Goal: Information Seeking & Learning: Learn about a topic

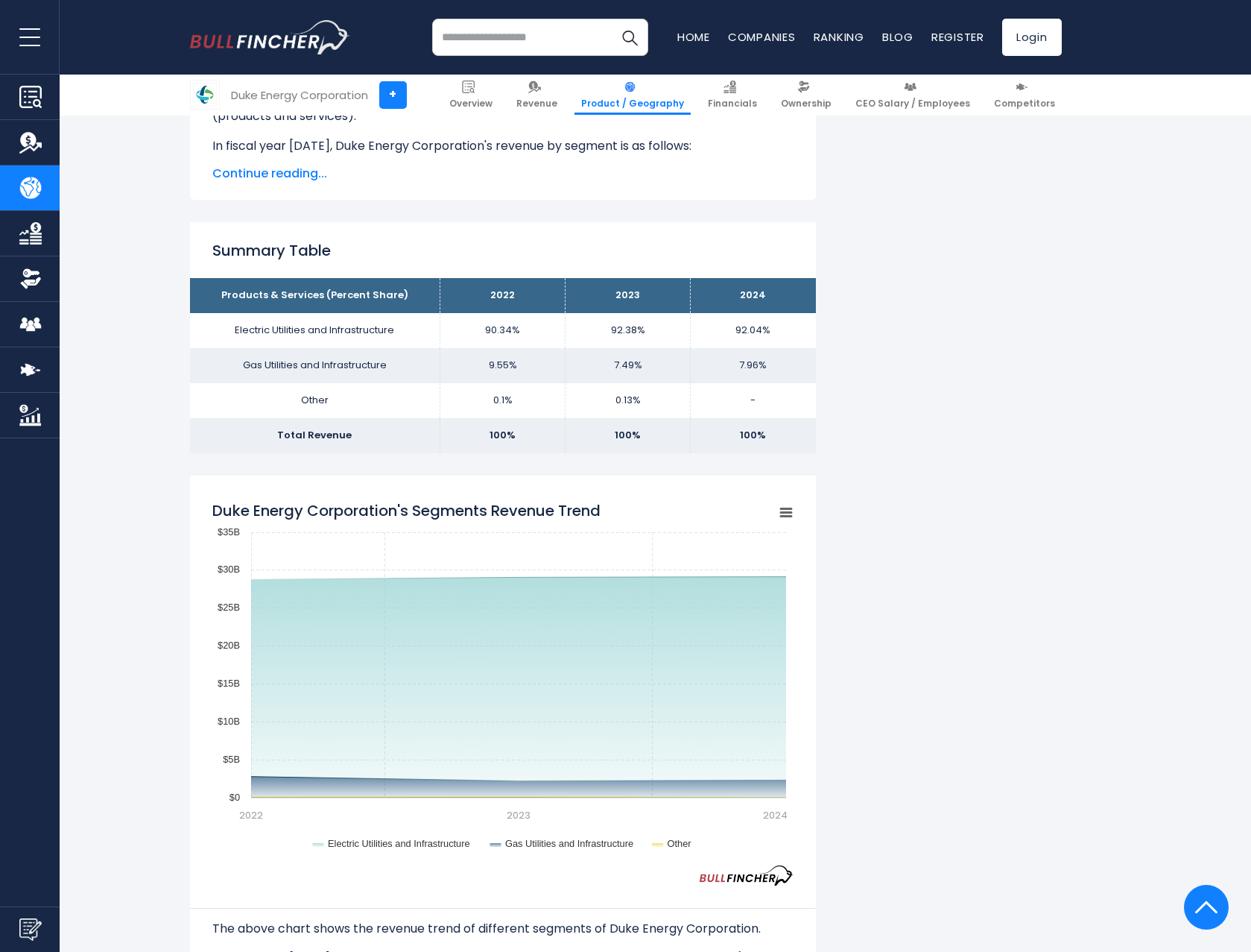
scroll to position [820, 0]
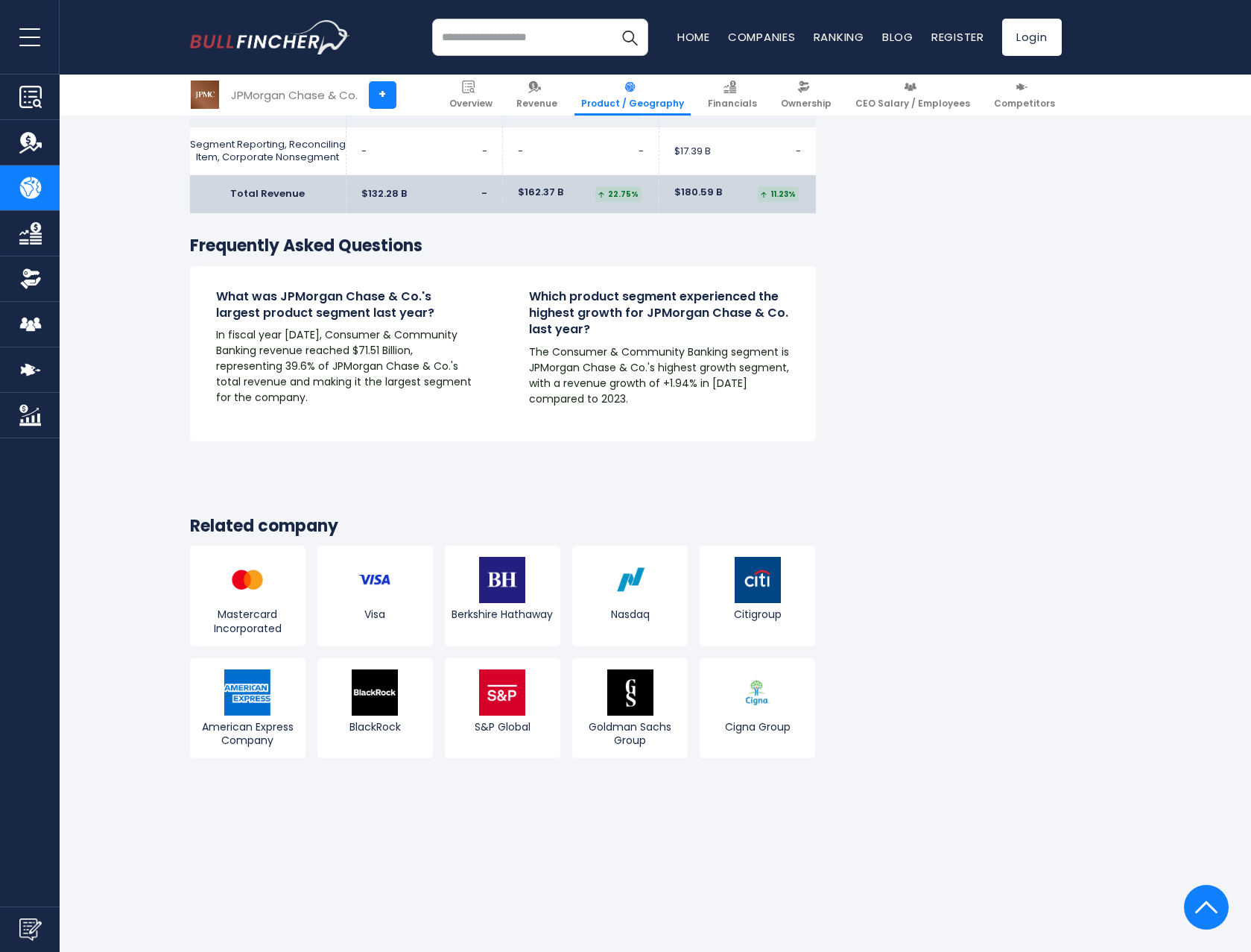
scroll to position [2832, 0]
